Goal: Transaction & Acquisition: Download file/media

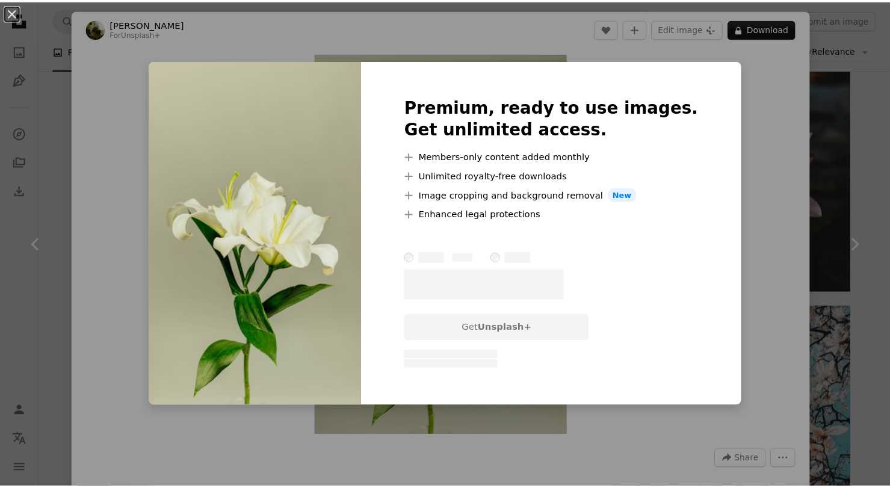
scroll to position [587, 0]
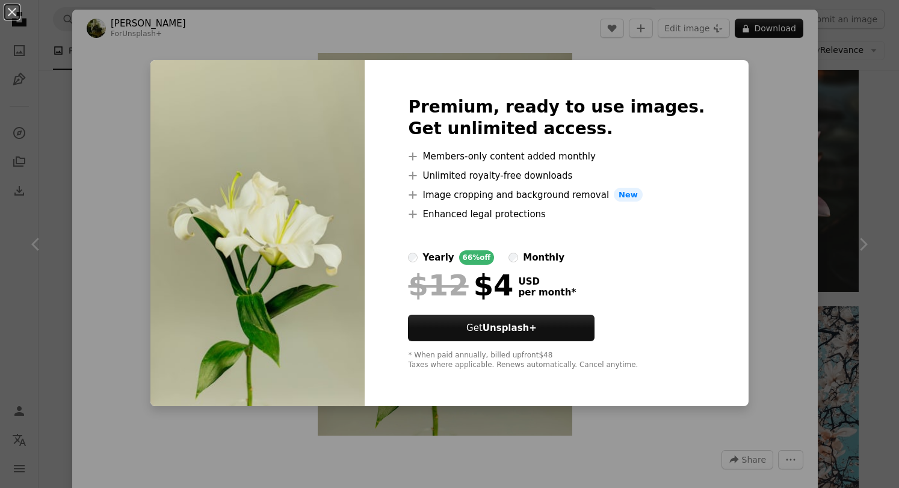
click at [765, 121] on div "An X shape Premium, ready to use images. Get unlimited access. A plus sign Memb…" at bounding box center [449, 244] width 899 height 488
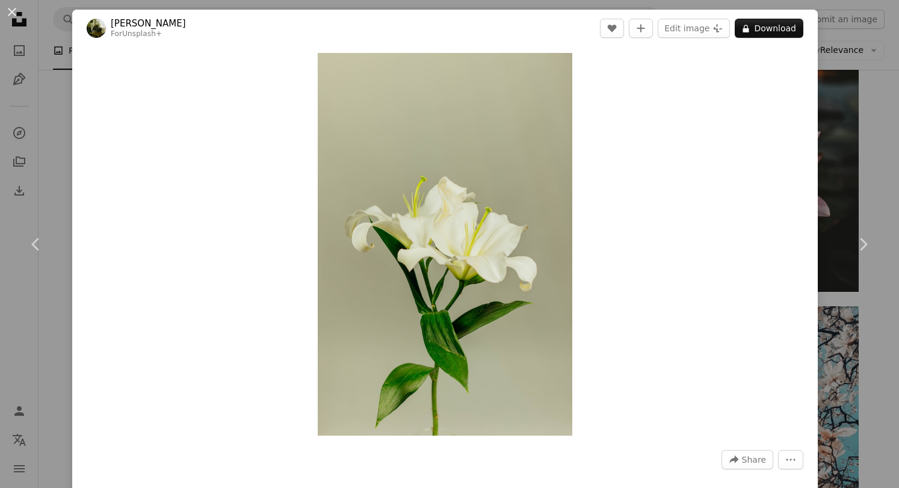
click at [851, 173] on div "An X shape Chevron left Chevron right [PERSON_NAME] For Unsplash+ A heart A plu…" at bounding box center [449, 244] width 899 height 488
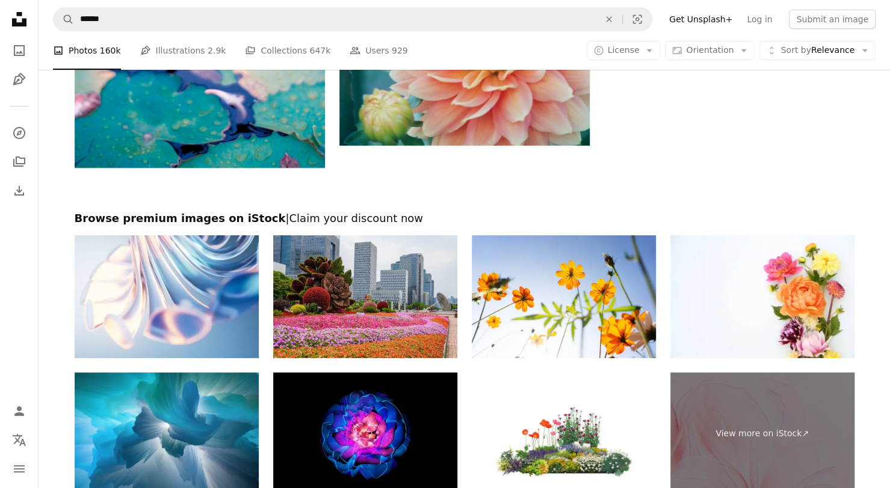
scroll to position [2851, 0]
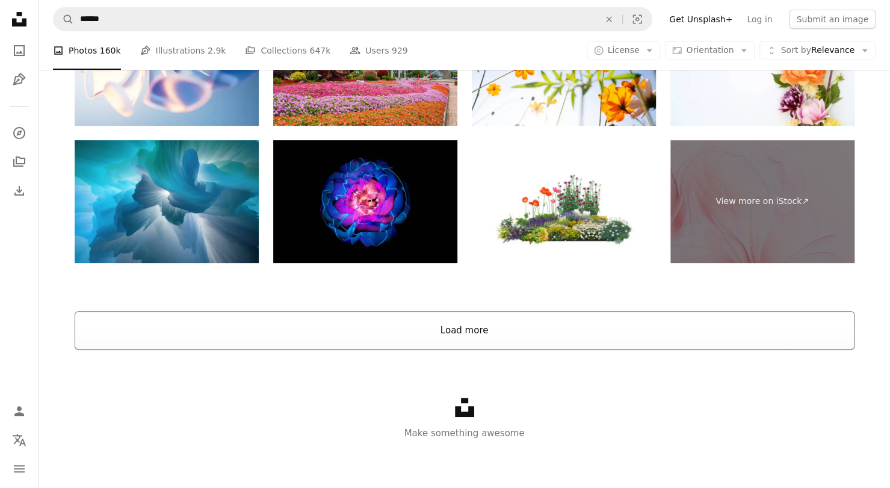
click at [479, 340] on button "Load more" at bounding box center [465, 330] width 780 height 38
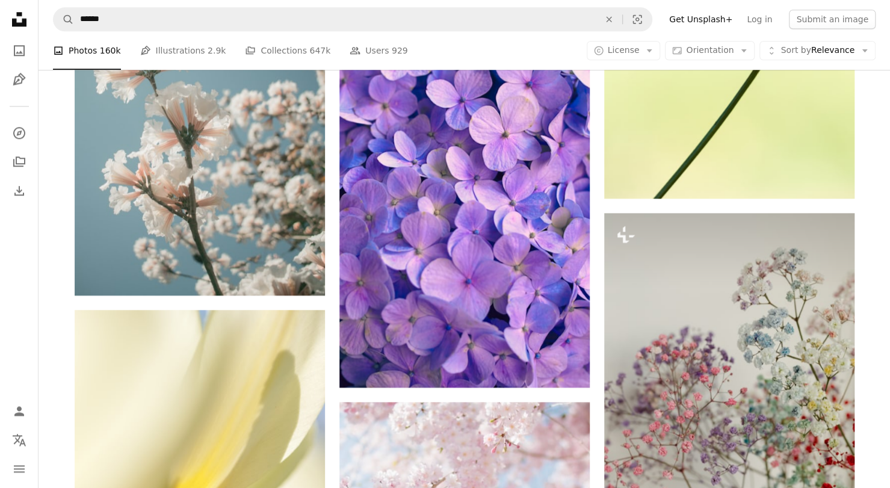
scroll to position [14832, 0]
